Goal: Navigation & Orientation: Find specific page/section

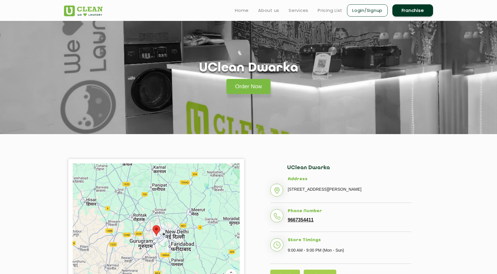
click at [70, 11] on img at bounding box center [83, 11] width 39 height 11
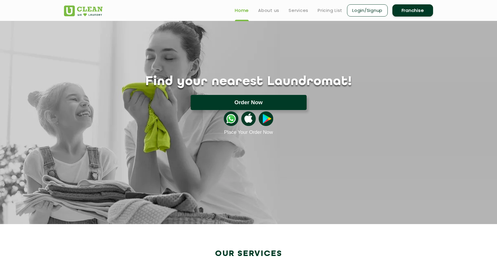
click at [256, 101] on button "Order Now" at bounding box center [249, 102] width 116 height 15
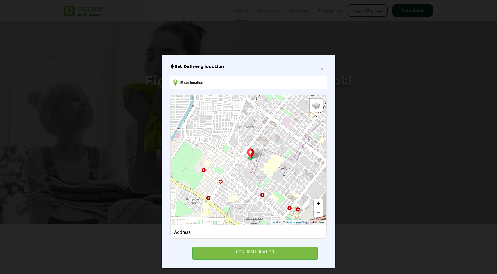
click at [230, 85] on input "text" at bounding box center [248, 82] width 156 height 13
click at [321, 69] on span "×" at bounding box center [321, 69] width 3 height 7
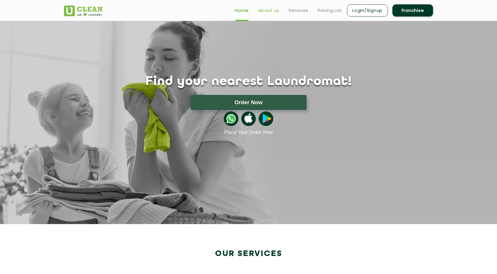
click at [271, 8] on link "About us" at bounding box center [268, 10] width 21 height 7
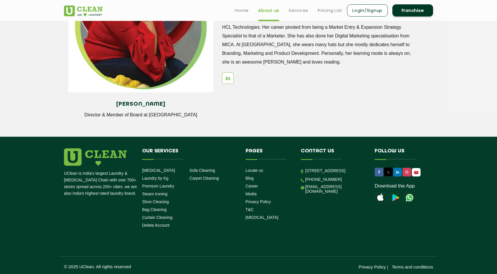
scroll to position [773, 0]
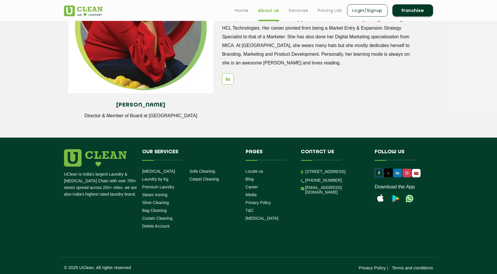
click at [379, 174] on icon at bounding box center [379, 173] width 2 height 3
